Goal: Find specific page/section: Find specific page/section

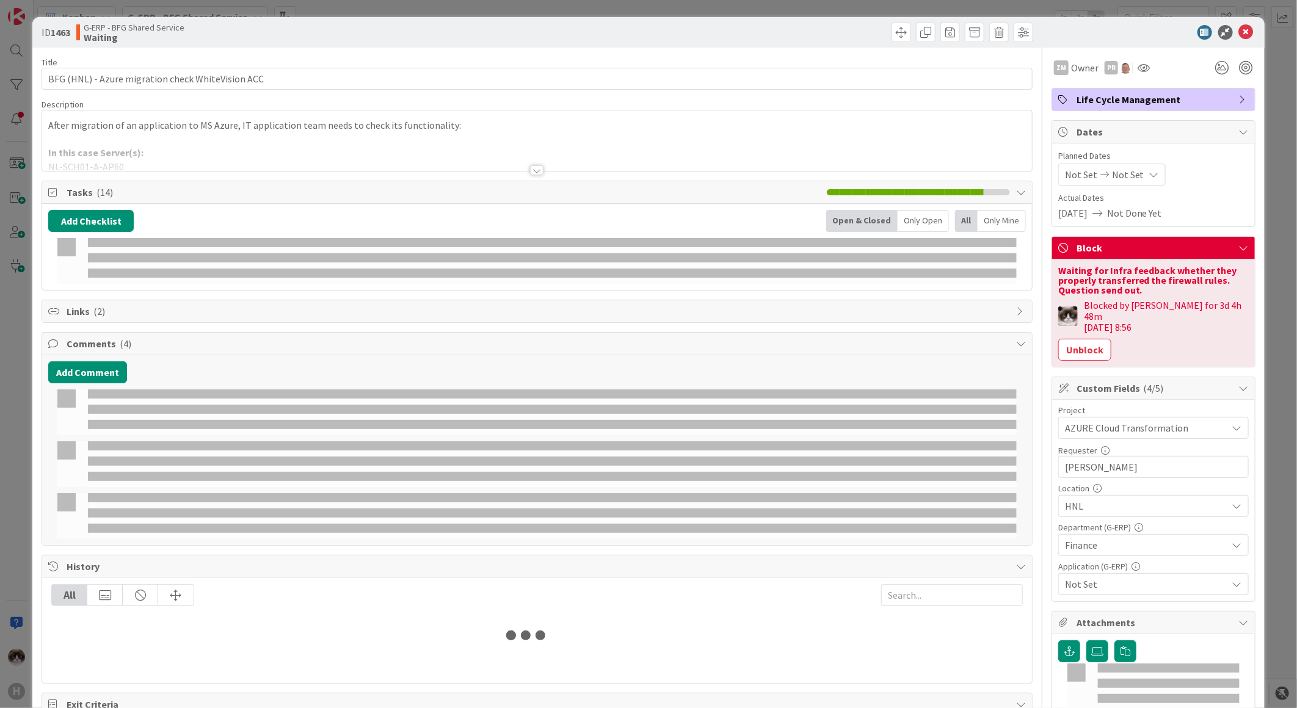
click at [1247, 32] on div "ID 1463 G-ERP - BFG Shared Service Waiting" at bounding box center [648, 32] width 1232 height 31
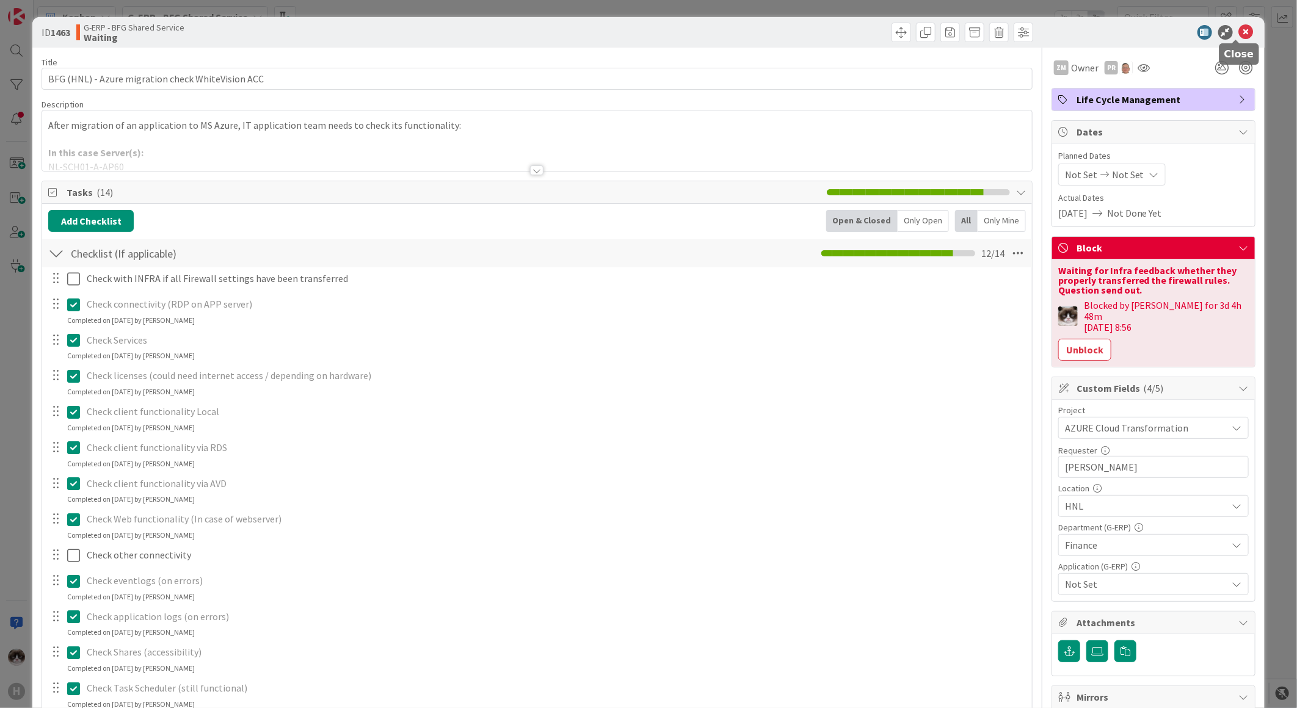
click at [1239, 32] on icon at bounding box center [1246, 32] width 15 height 15
click at [1238, 31] on div "Kanban G-ERP - BFG Shared Service 1x 2x 3x" at bounding box center [666, 17] width 1264 height 34
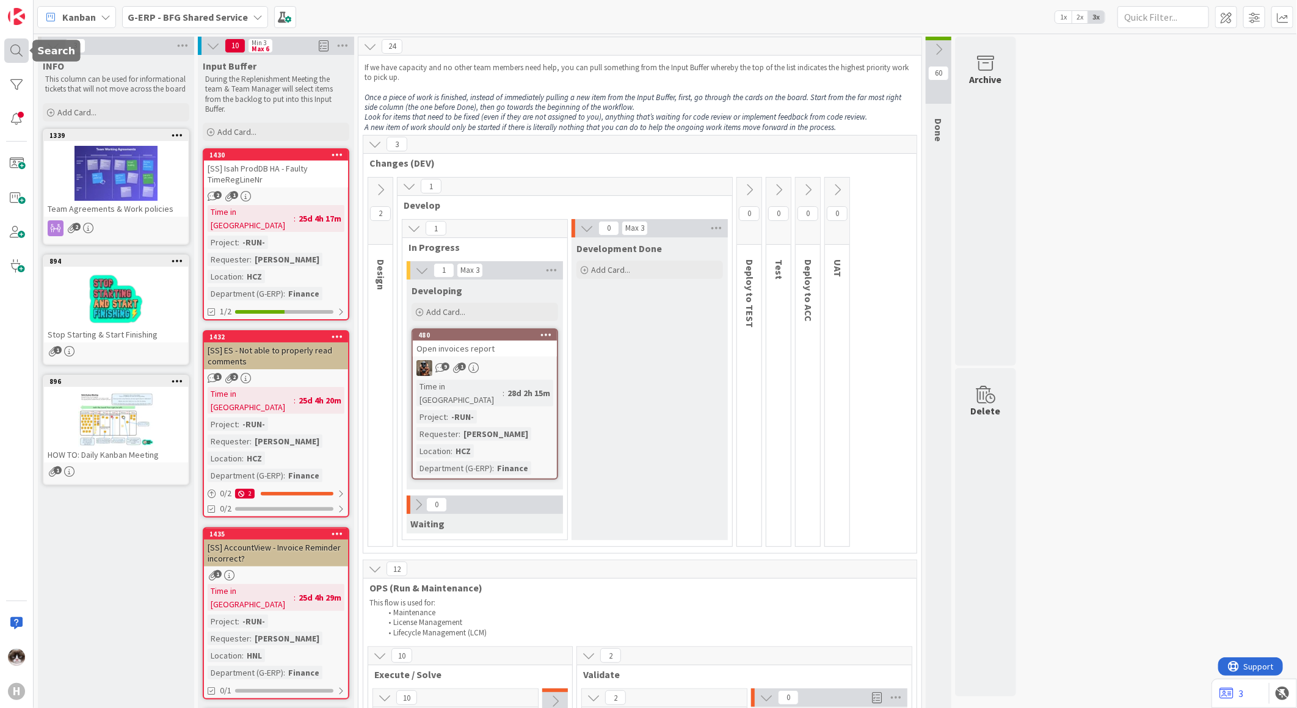
click at [10, 59] on div at bounding box center [16, 50] width 24 height 24
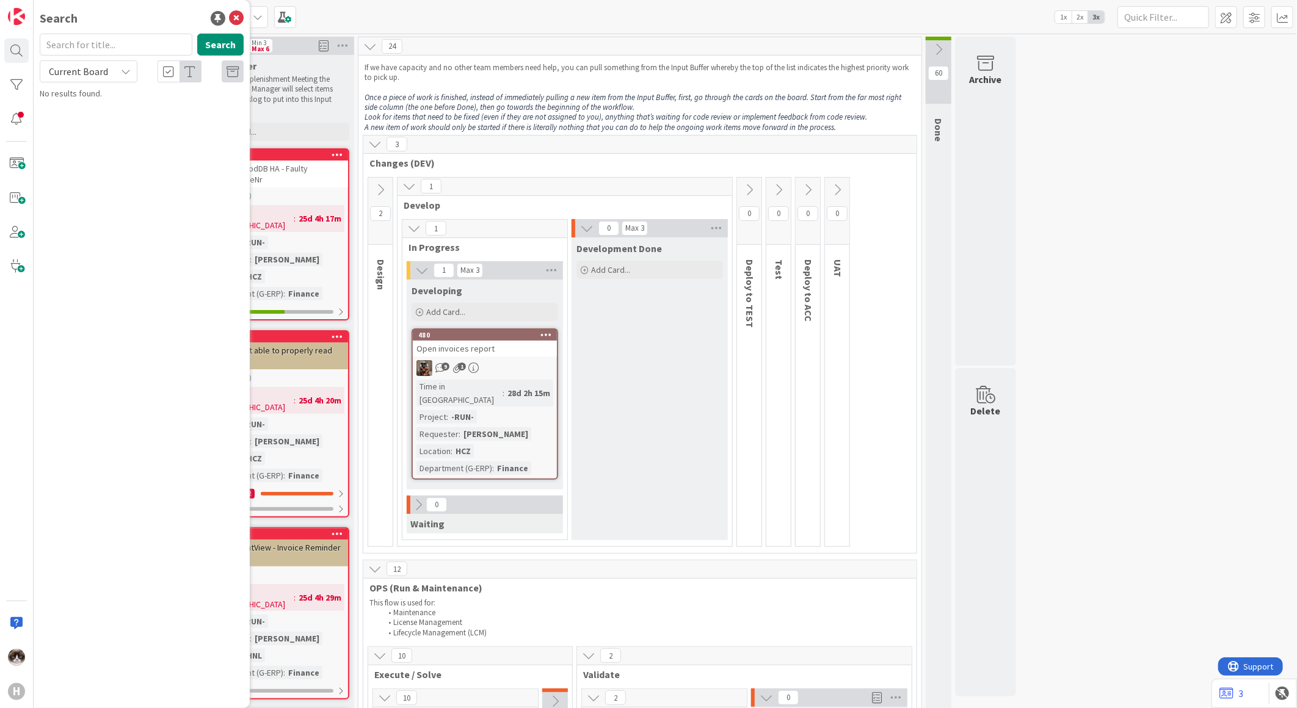
click at [78, 64] on span "Current Board" at bounding box center [78, 71] width 64 height 17
click at [78, 117] on span "All Boards" at bounding box center [109, 122] width 127 height 18
click at [67, 40] on input "text" at bounding box center [116, 45] width 153 height 22
type input "foremen"
click at [184, 117] on link "G-ERP - BFG New Build › Solving / Executing 1681 New Global Isah group - HCN Fo…" at bounding box center [142, 102] width 216 height 30
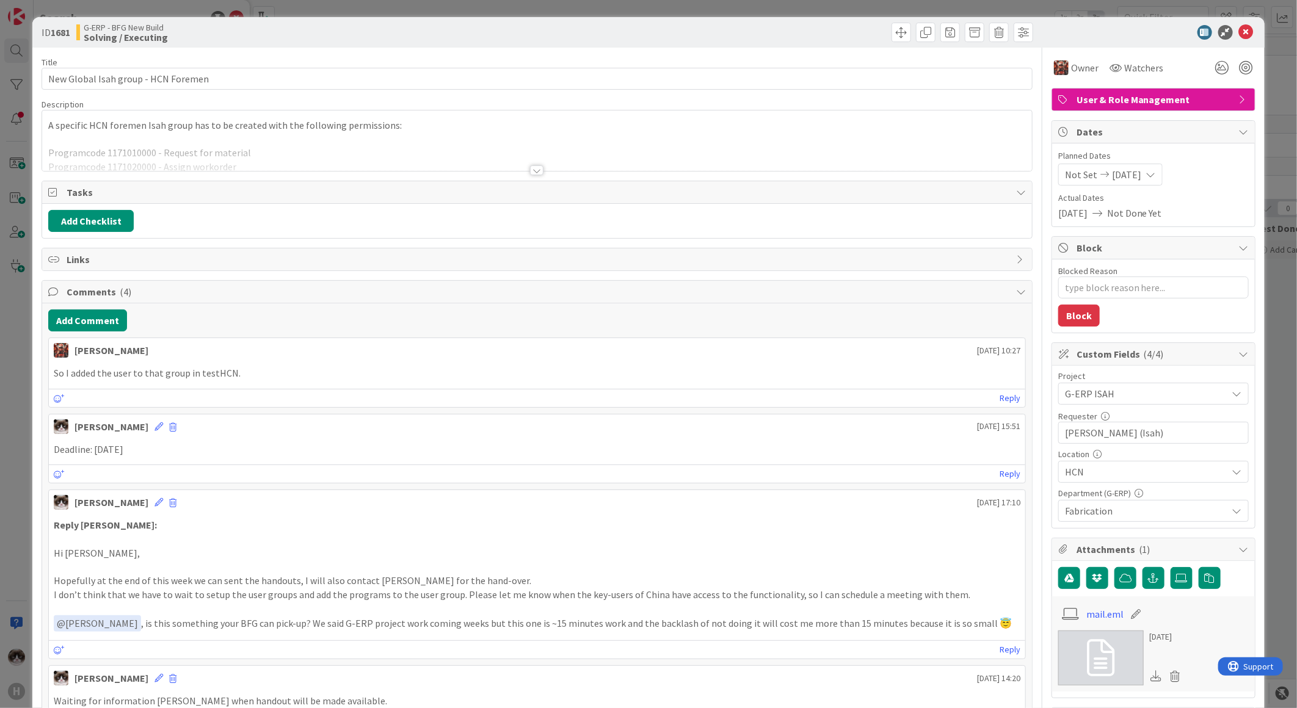
type textarea "x"
drag, startPoint x: 1230, startPoint y: 25, endPoint x: 413, endPoint y: 199, distance: 834.8
click at [1239, 25] on icon at bounding box center [1246, 32] width 15 height 15
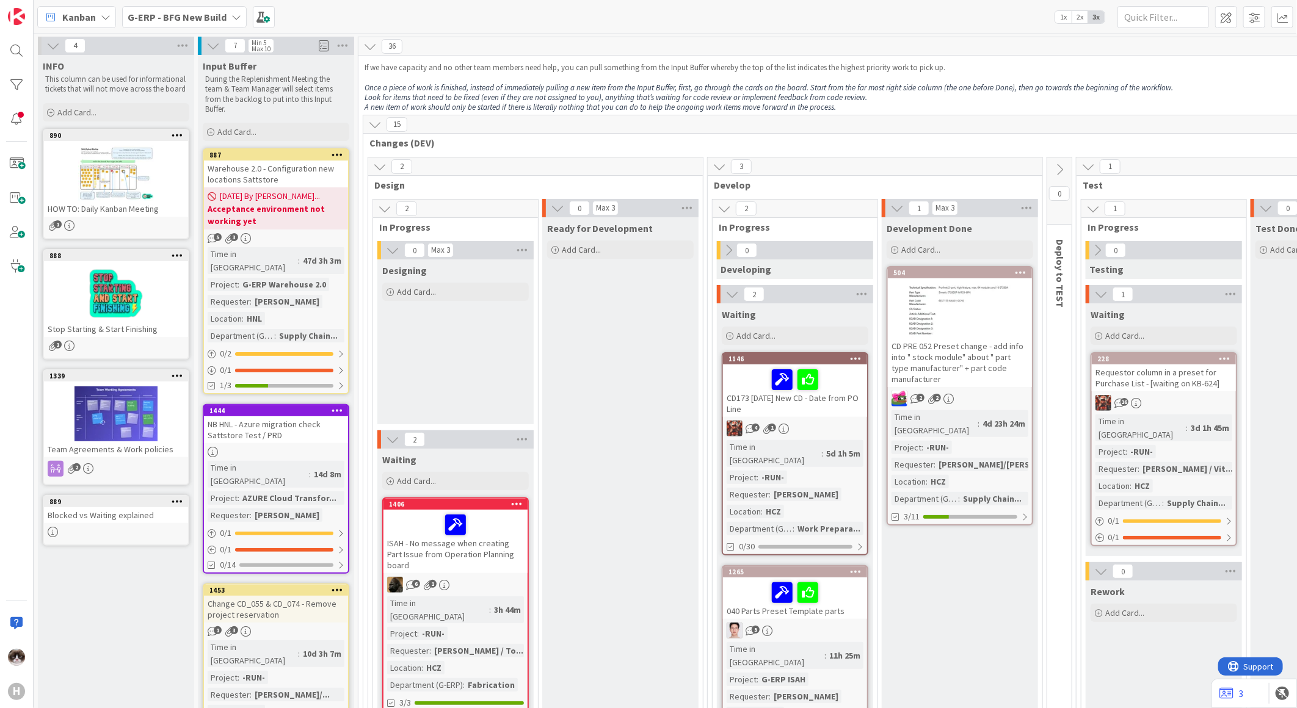
click at [191, 20] on b "G-ERP - BFG New Build" at bounding box center [177, 17] width 99 height 12
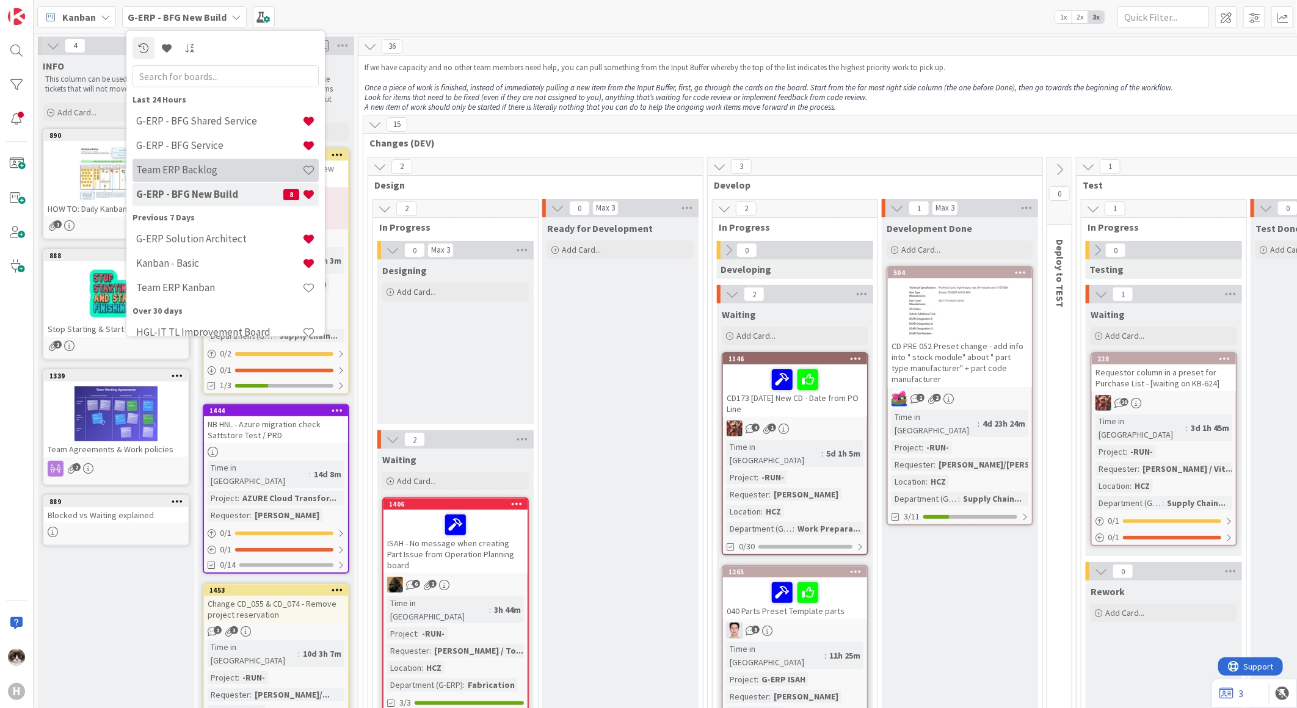
click at [227, 172] on h4 "Team ERP Backlog" at bounding box center [219, 170] width 166 height 12
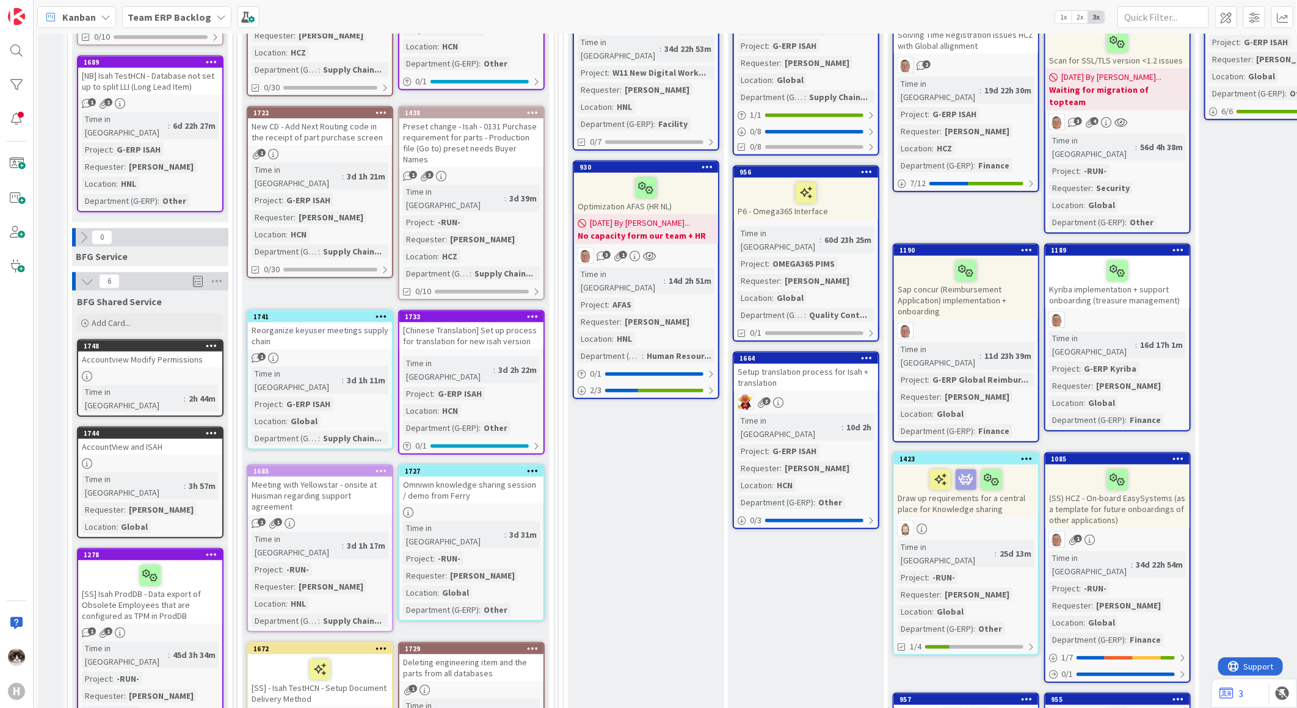
scroll to position [407, 0]
